Goal: Navigation & Orientation: Find specific page/section

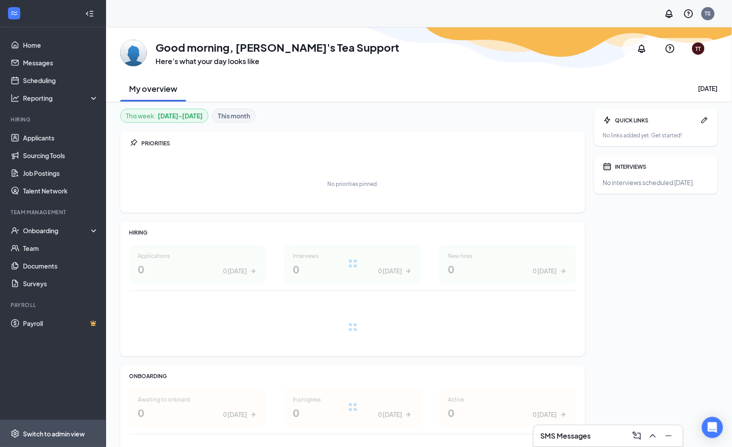
click at [68, 428] on span "Switch to admin view" at bounding box center [61, 433] width 76 height 27
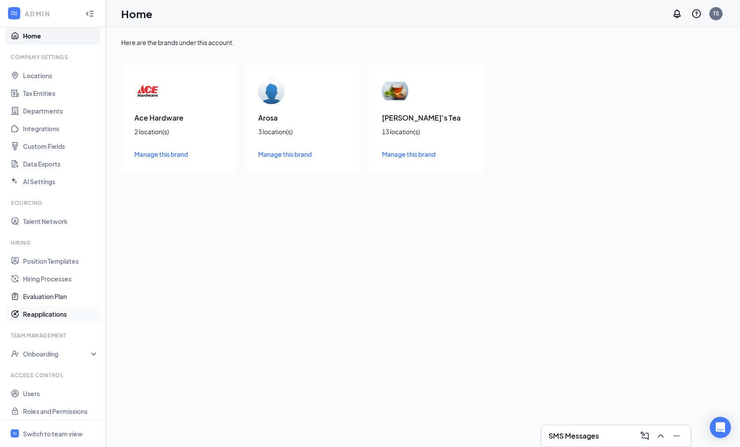
scroll to position [13, 0]
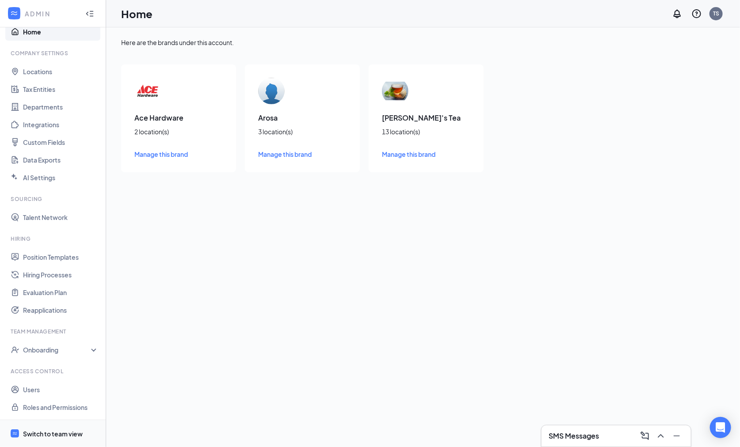
click at [69, 433] on div "Switch to team view" at bounding box center [53, 434] width 60 height 9
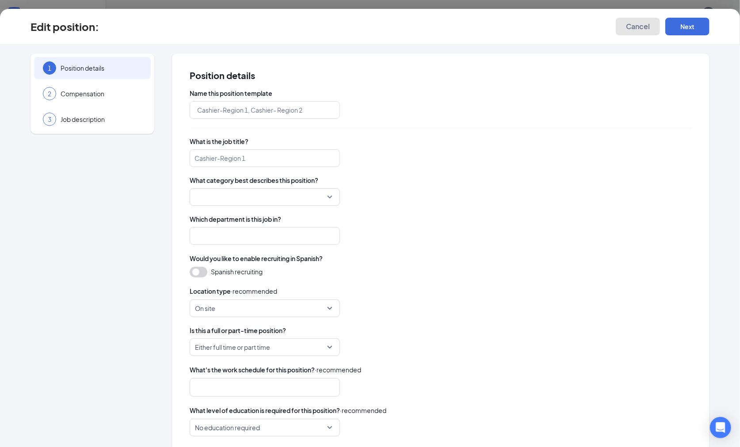
click at [632, 34] on button "Cancel" at bounding box center [638, 27] width 44 height 18
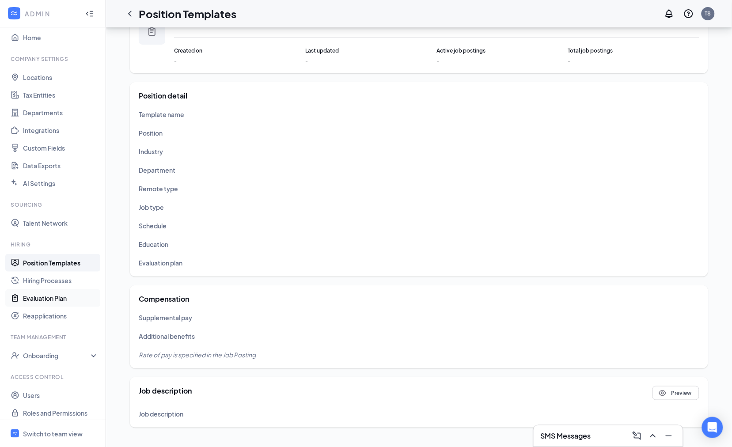
scroll to position [13, 0]
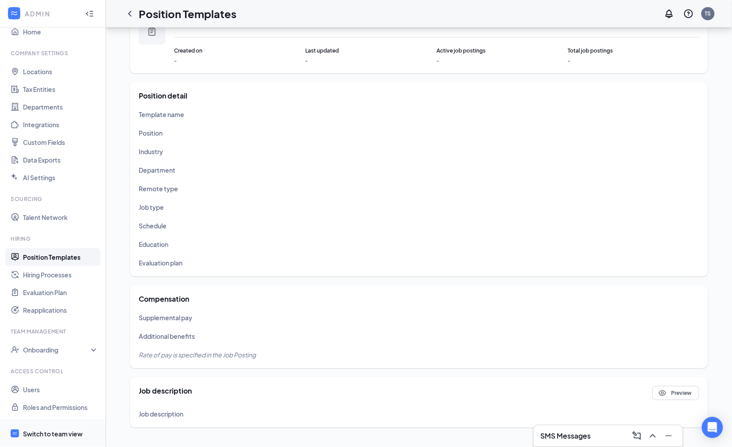
click at [45, 435] on div "Switch to team view" at bounding box center [53, 434] width 60 height 9
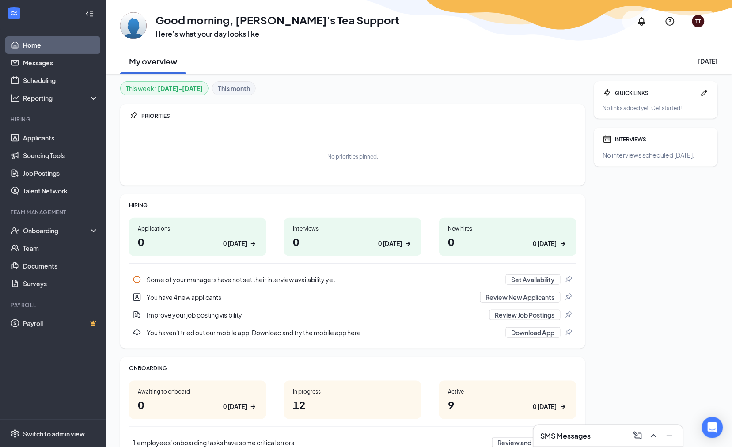
click at [704, 21] on div "TT" at bounding box center [698, 21] width 12 height 12
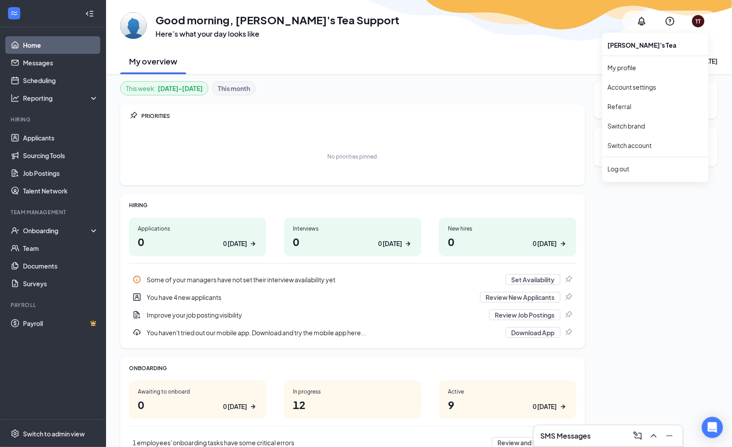
click at [704, 21] on div "TT" at bounding box center [698, 21] width 12 height 12
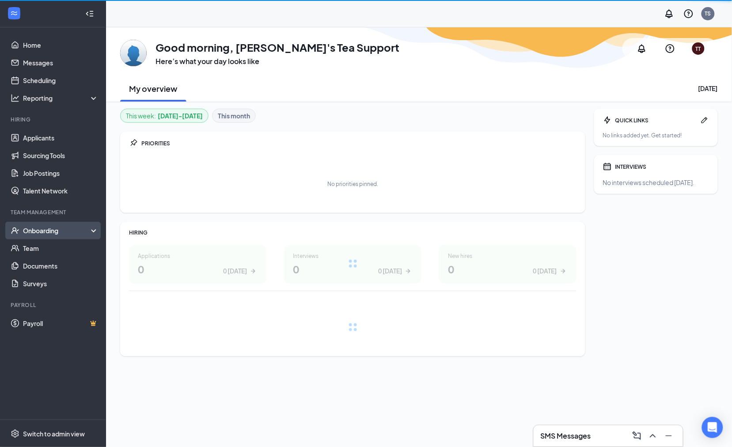
click at [58, 236] on div "Onboarding" at bounding box center [53, 231] width 106 height 18
